Goal: Information Seeking & Learning: Learn about a topic

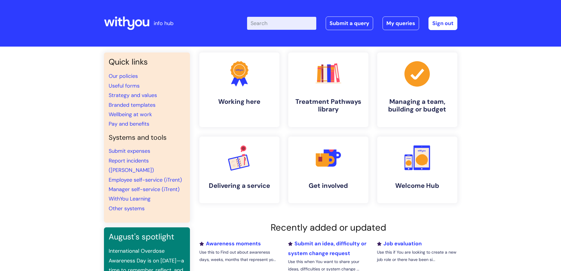
click at [286, 21] on input "Enter your search term here..." at bounding box center [281, 23] width 69 height 13
type input "pay band"
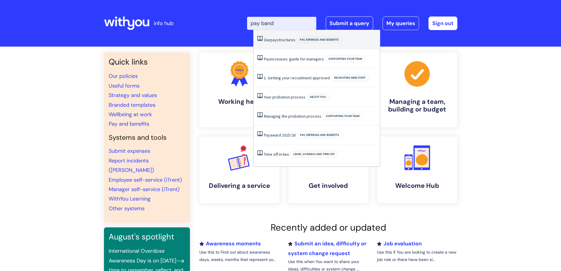
click at [279, 41] on link "Our pay structures" at bounding box center [280, 39] width 32 height 5
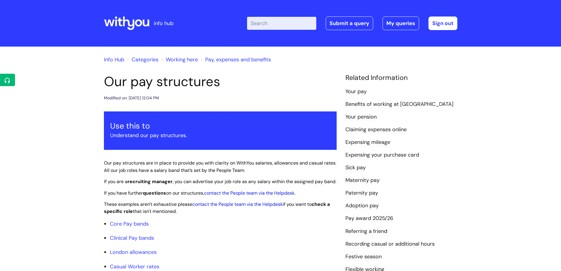
click at [268, 25] on input "Enter your search term here..." at bounding box center [281, 23] width 69 height 13
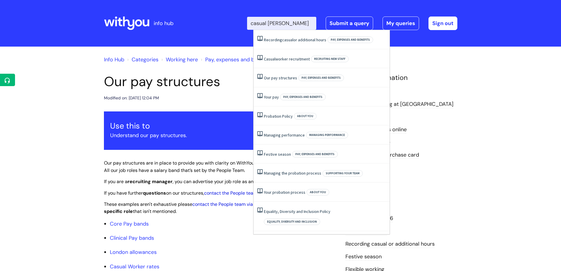
type input "casual time"
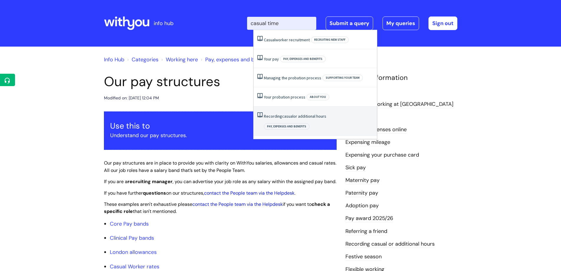
click at [271, 114] on link "Recording casual or additional hours" at bounding box center [295, 115] width 62 height 5
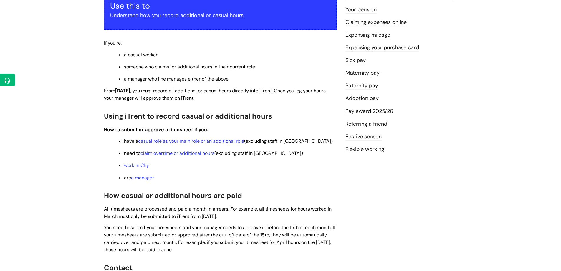
scroll to position [118, 0]
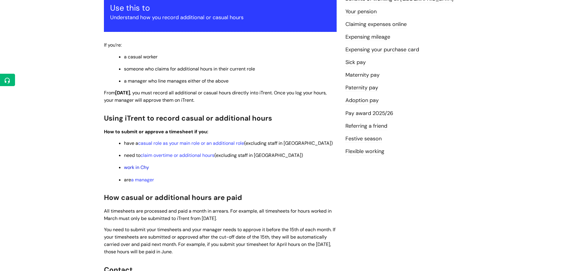
click at [140, 167] on link "work in Chy" at bounding box center [136, 167] width 25 height 6
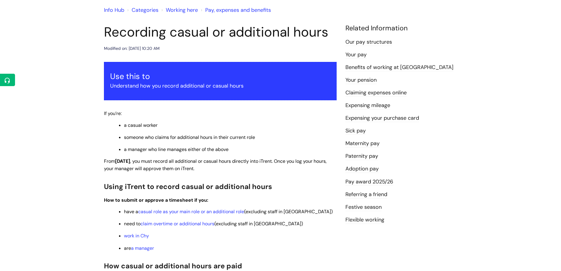
scroll to position [236, 0]
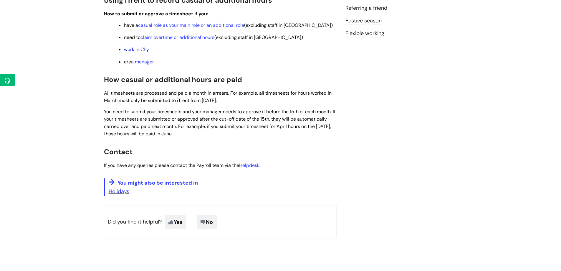
click at [133, 51] on link "work in Chy" at bounding box center [136, 49] width 25 height 6
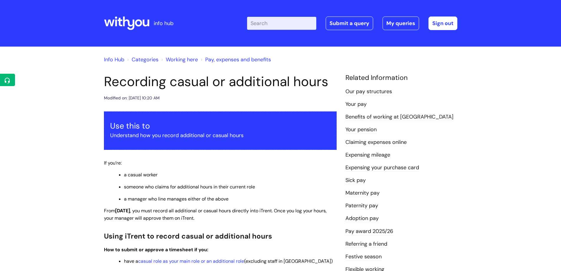
scroll to position [236, 0]
